Goal: Information Seeking & Learning: Learn about a topic

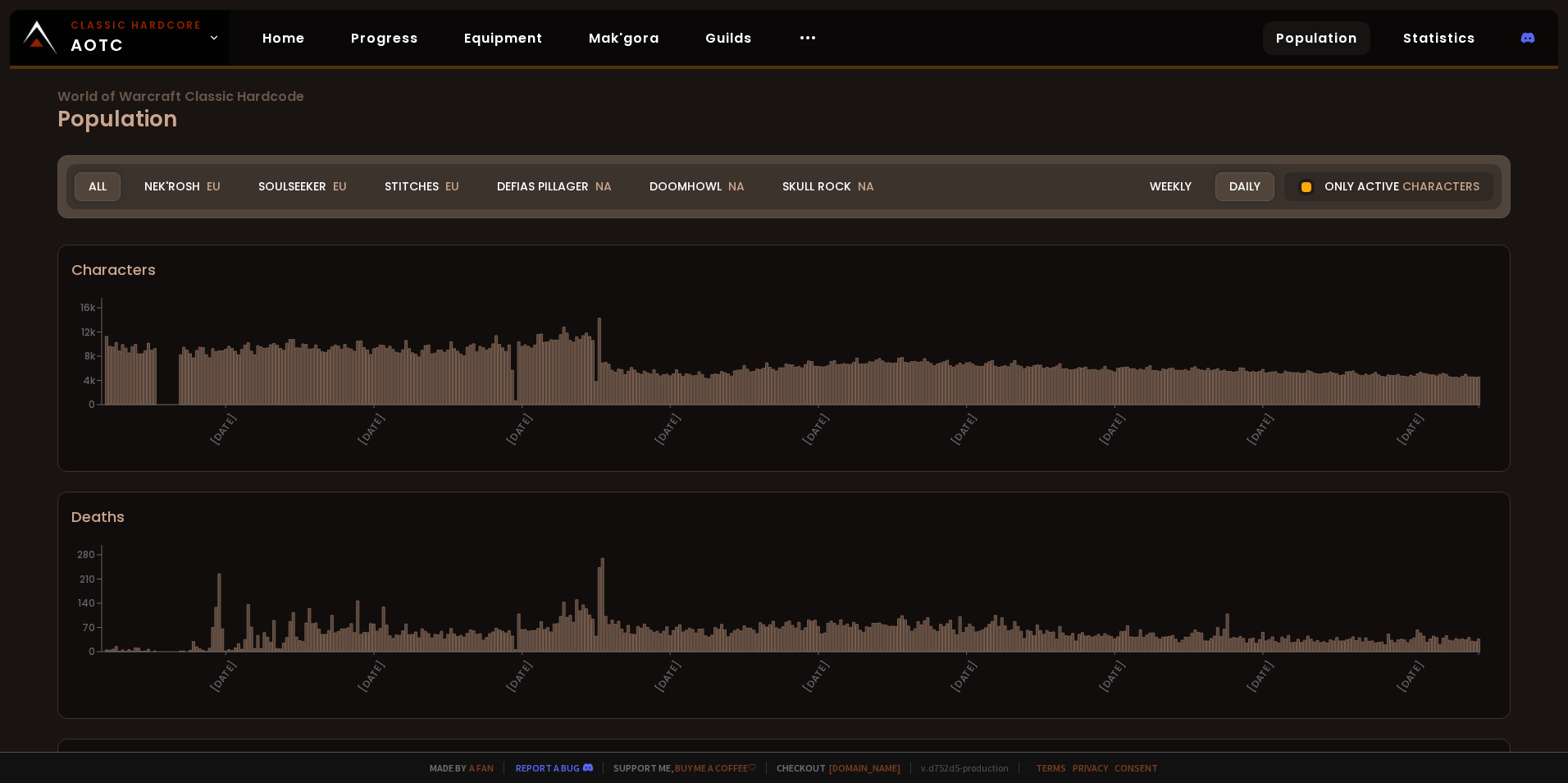
click at [85, 189] on div "All" at bounding box center [98, 186] width 46 height 29
click at [262, 35] on link "Home" at bounding box center [284, 38] width 69 height 34
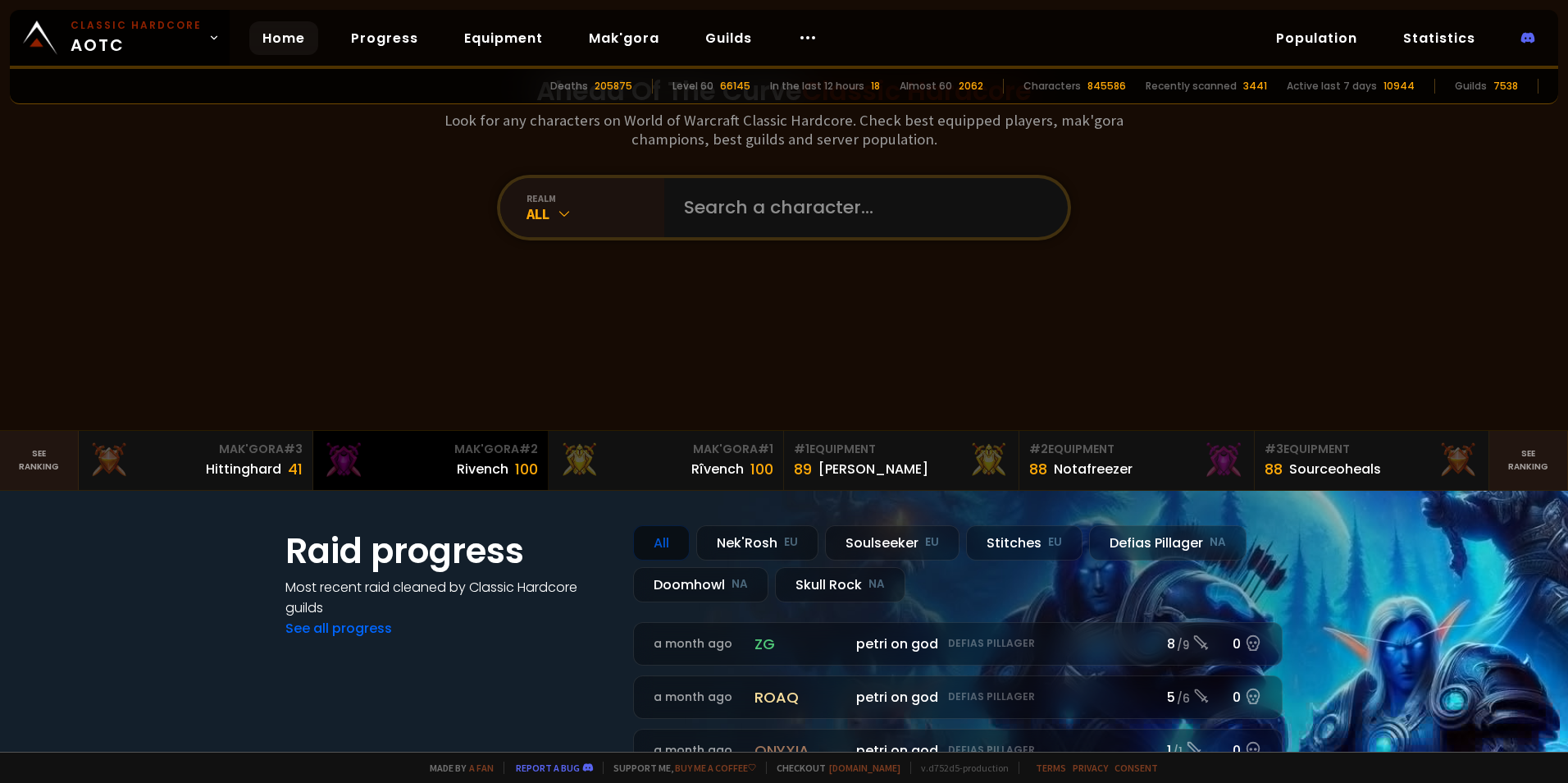
scroll to position [328, 0]
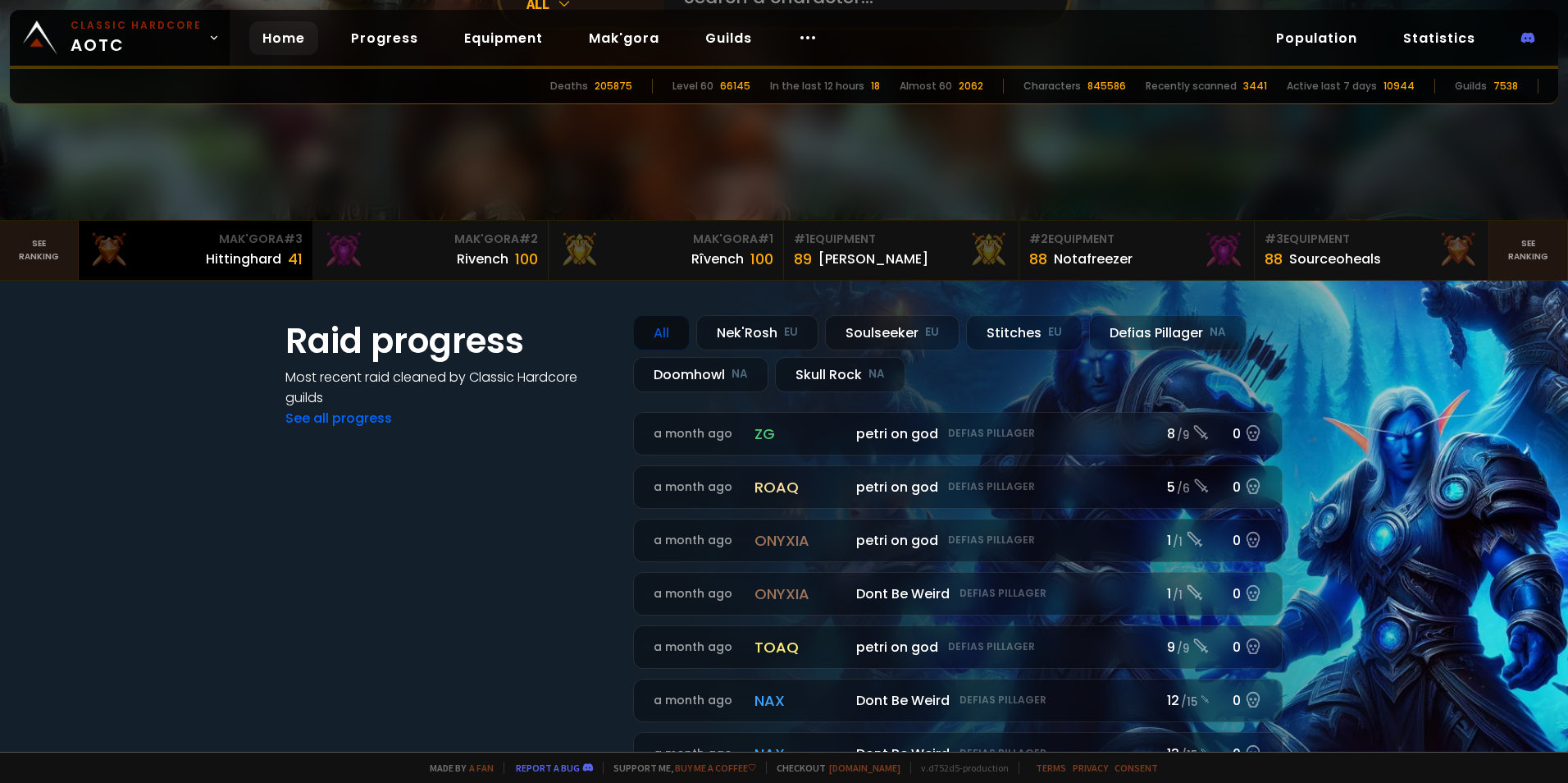
click at [282, 234] on div "Mak'Gora # 3" at bounding box center [195, 239] width 215 height 18
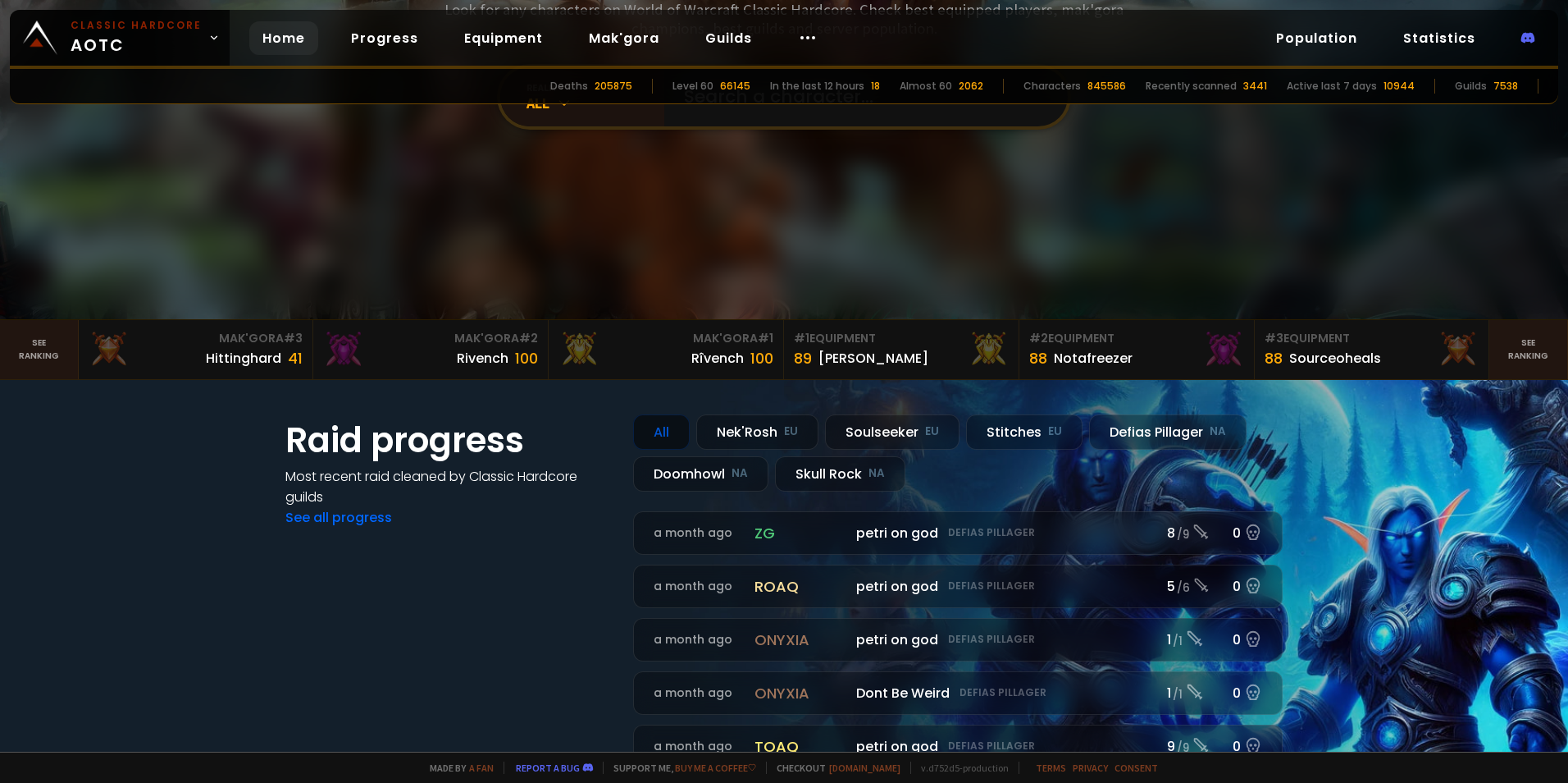
scroll to position [246, 0]
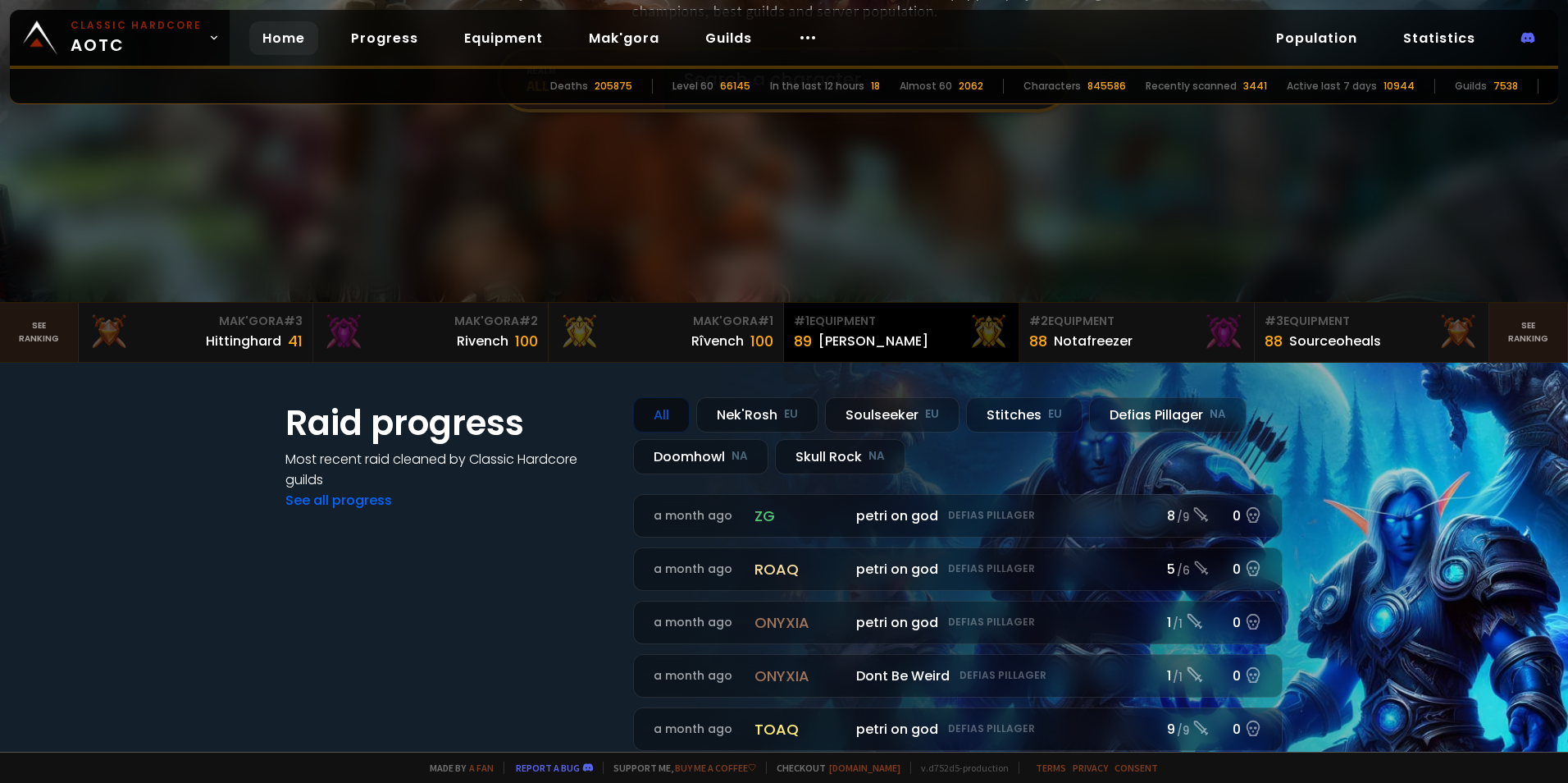
click at [852, 335] on div "[PERSON_NAME]" at bounding box center [873, 341] width 110 height 20
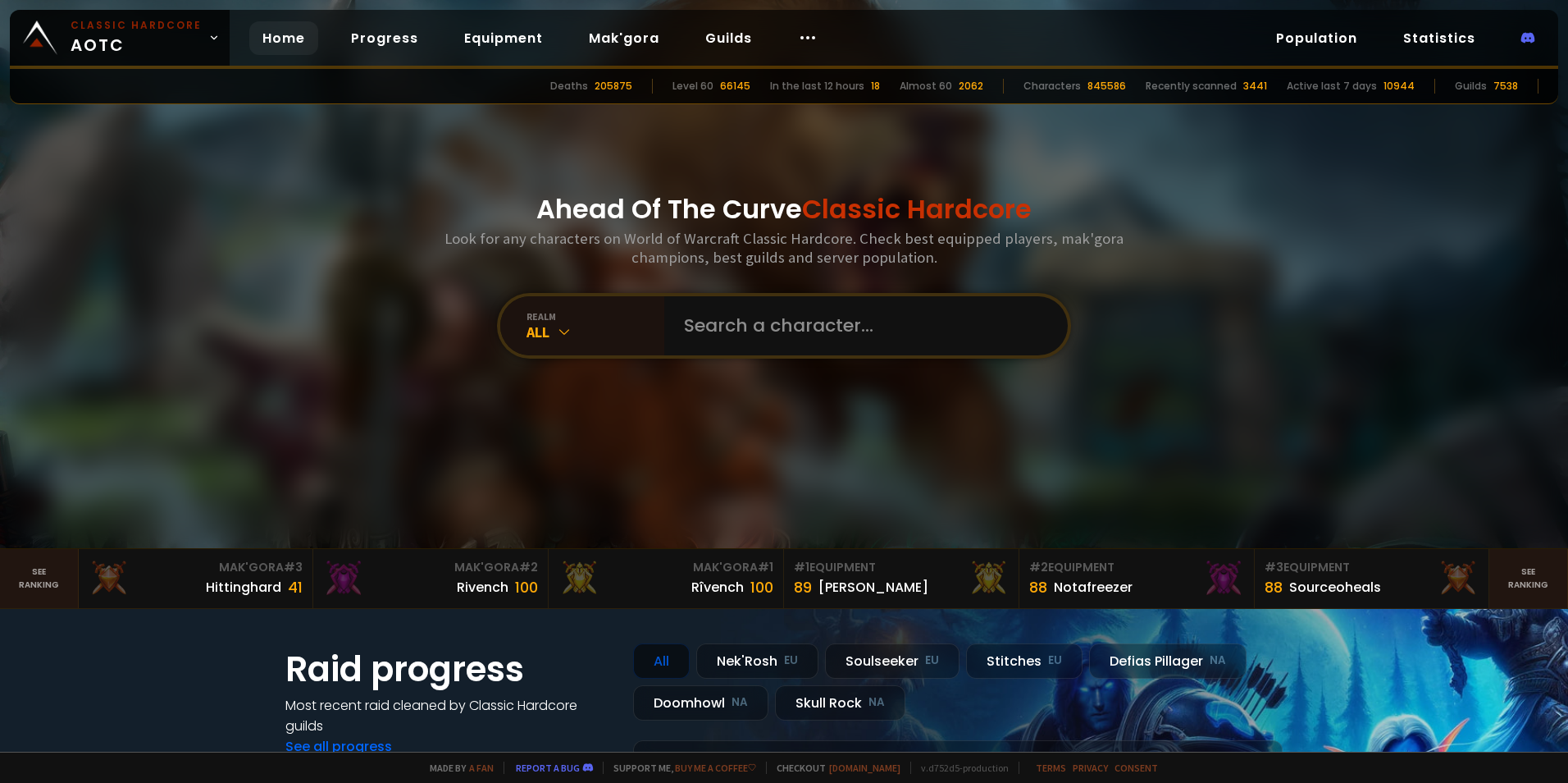
click at [272, 359] on div at bounding box center [784, 274] width 1568 height 548
click at [397, 53] on link "Progress" at bounding box center [385, 38] width 94 height 34
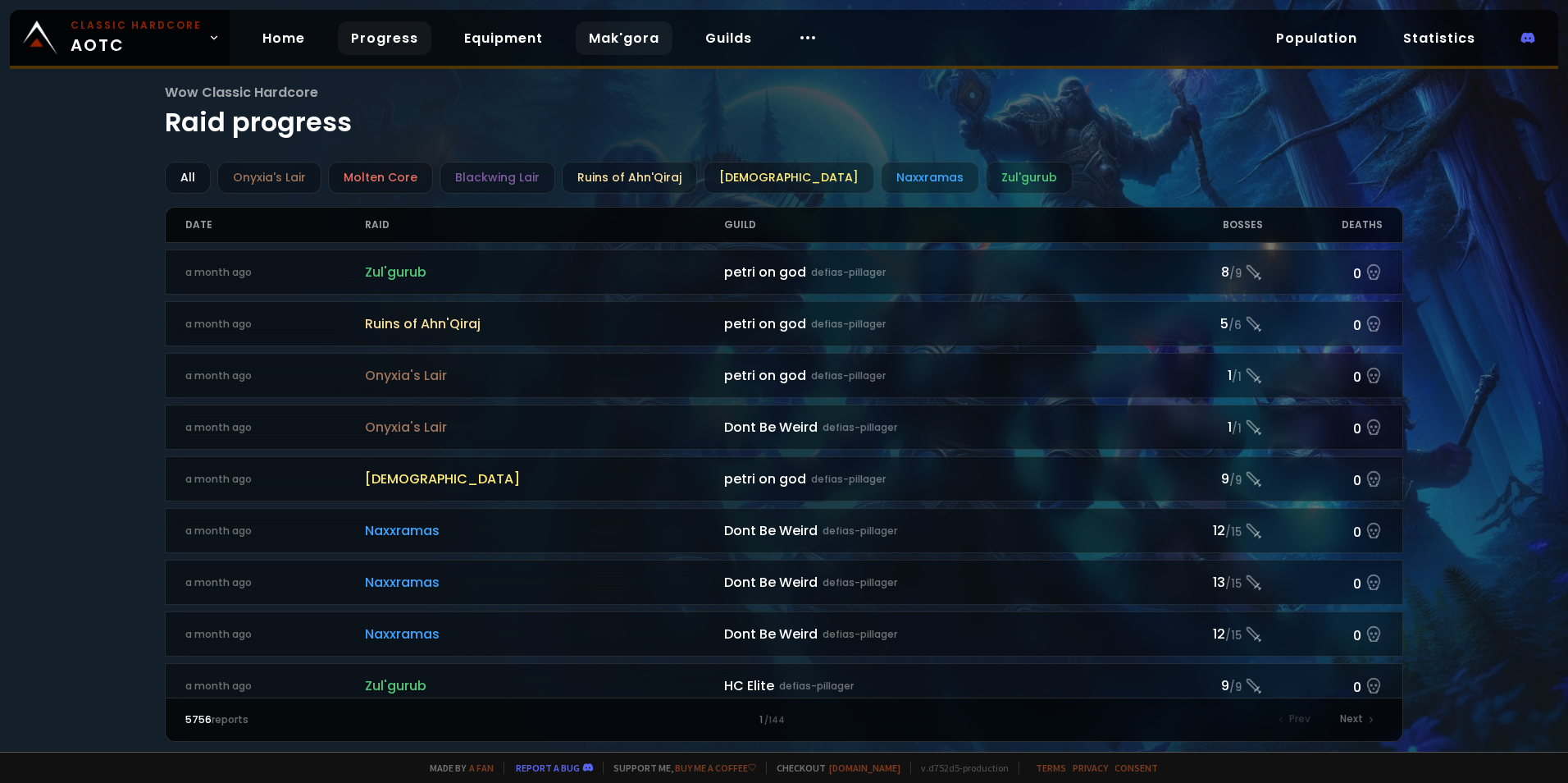
click at [592, 31] on link "Mak'gora" at bounding box center [623, 38] width 97 height 34
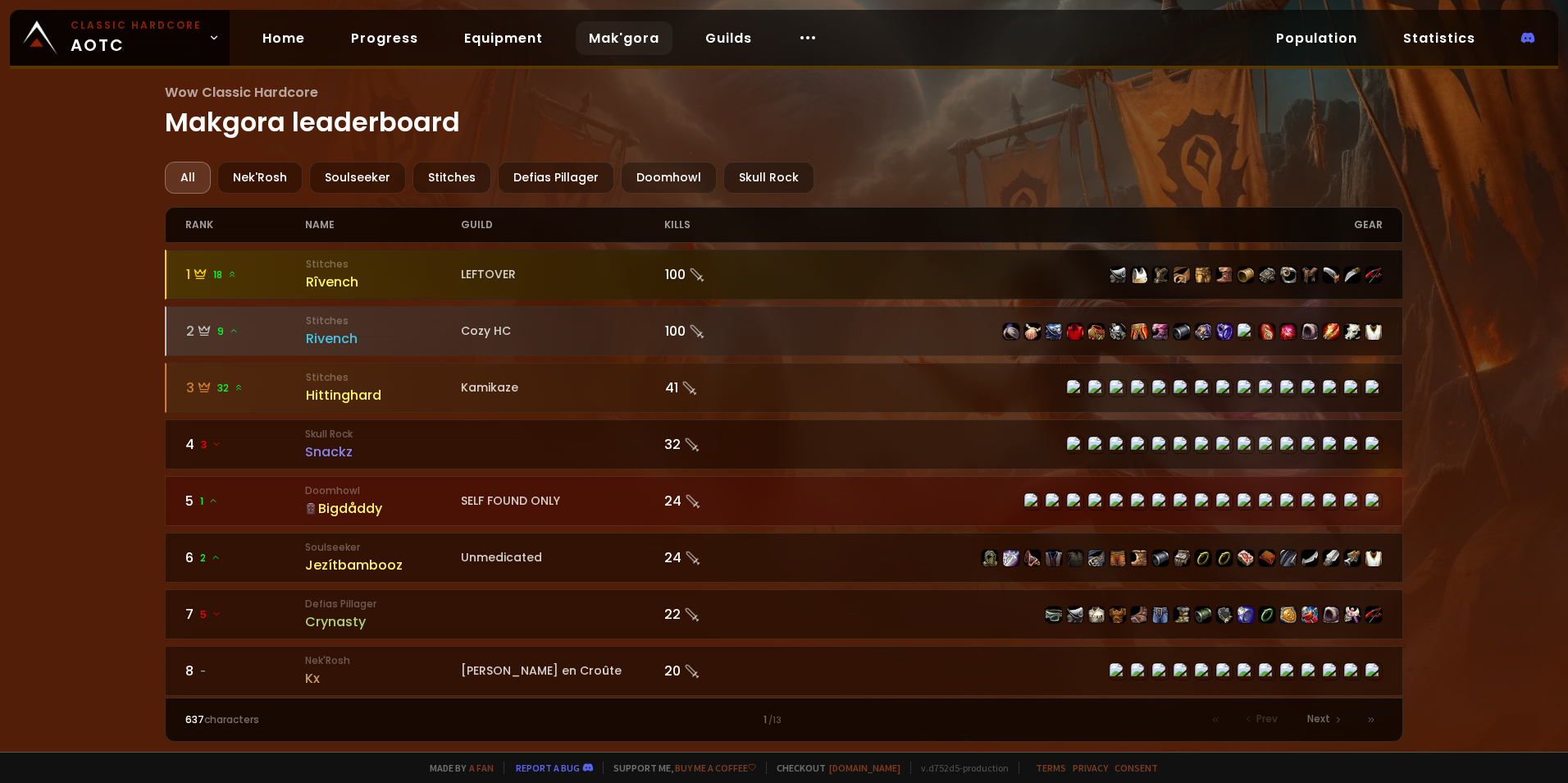
click at [903, 280] on div at bounding box center [1084, 275] width 598 height 18
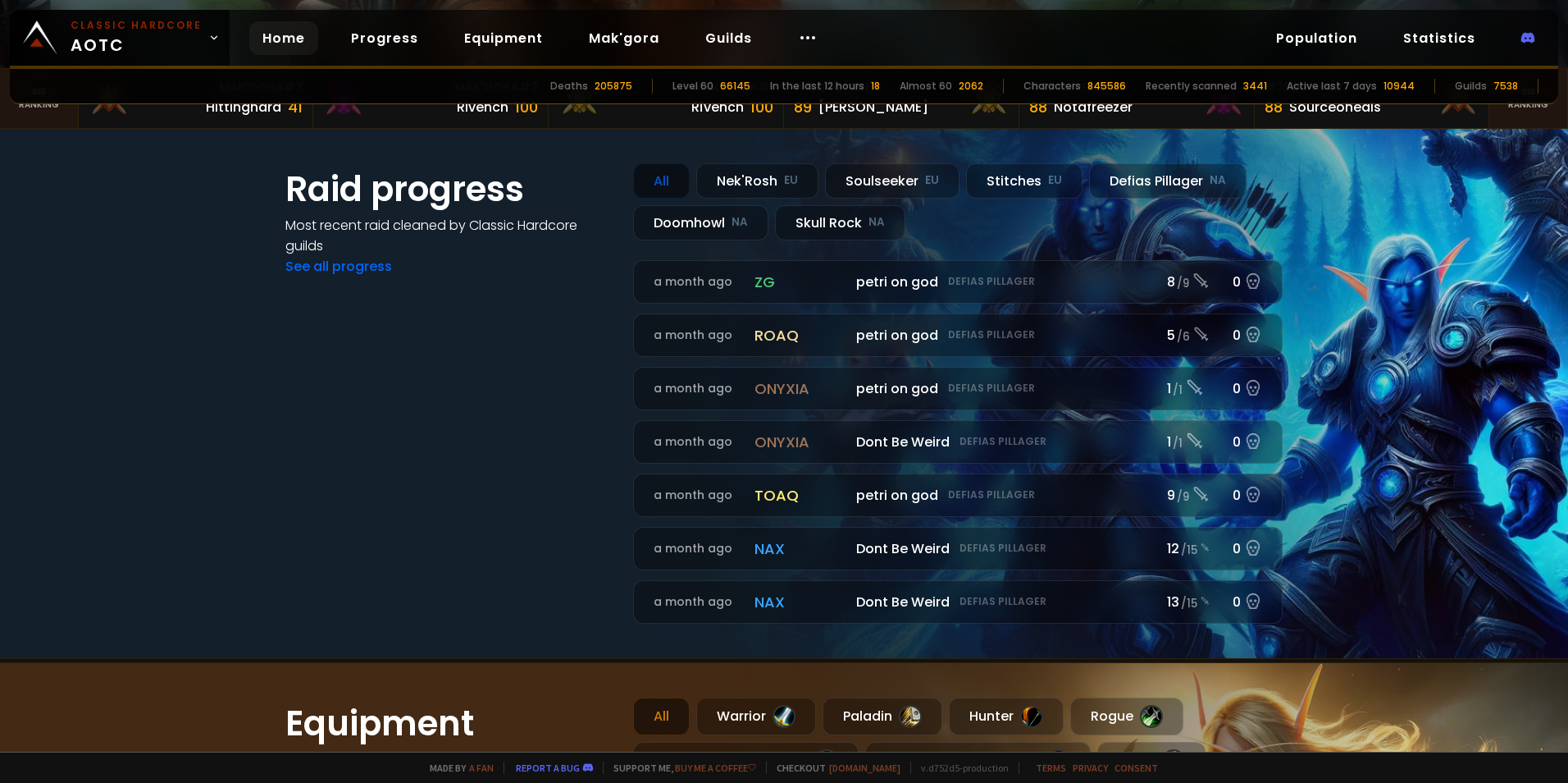
scroll to position [657, 0]
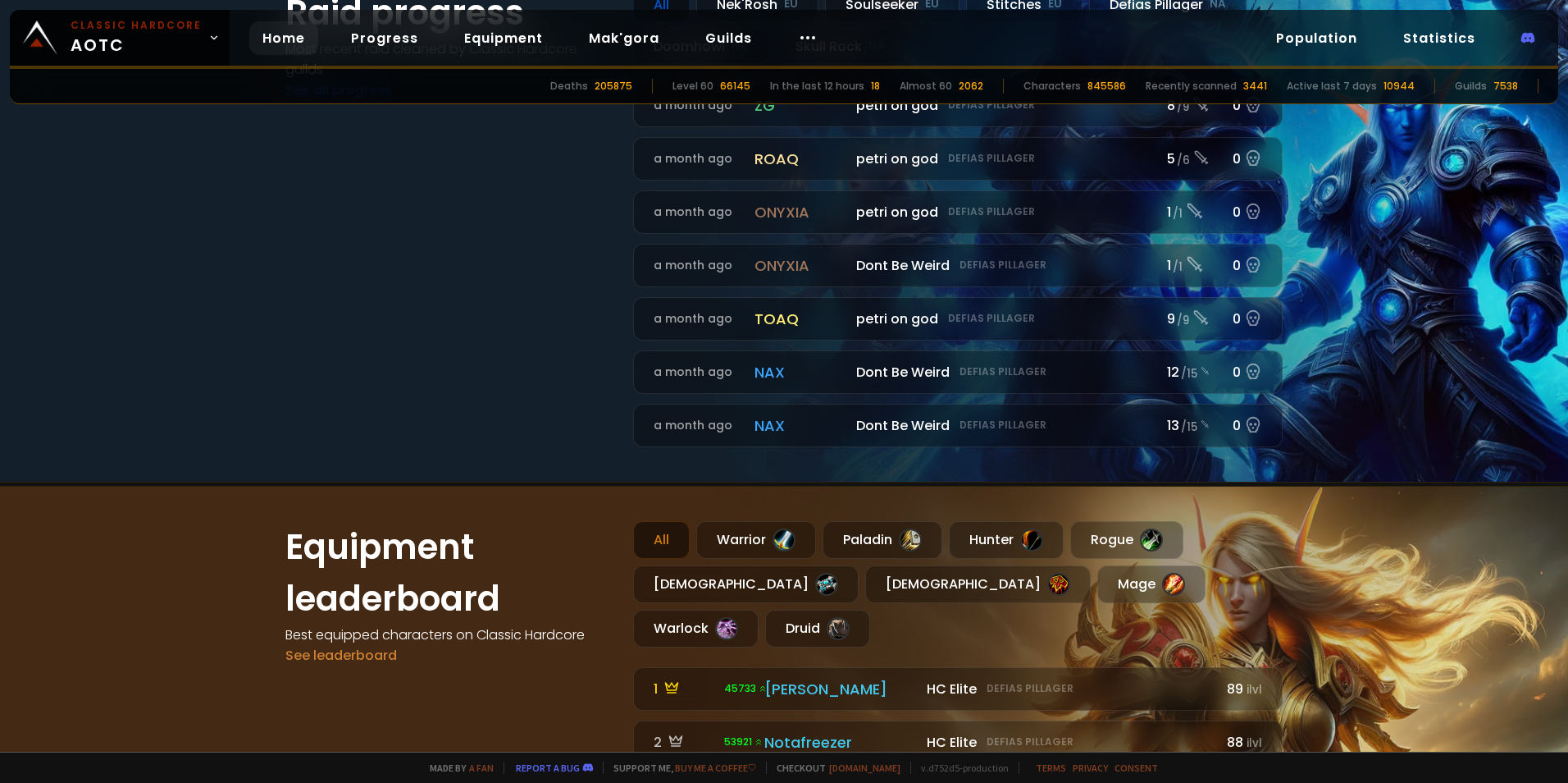
drag, startPoint x: 371, startPoint y: 415, endPoint x: 406, endPoint y: 411, distance: 35.2
click at [372, 414] on div "Raid progress Most recent raid cleaned by Classic Hardcore guilds See all progr…" at bounding box center [449, 217] width 328 height 461
